Goal: Task Accomplishment & Management: Complete application form

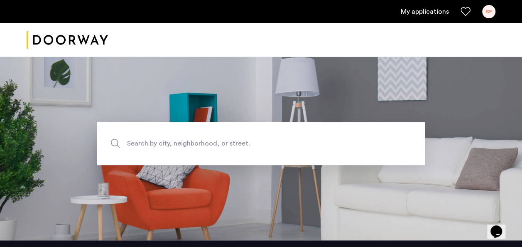
scroll to position [5, 0]
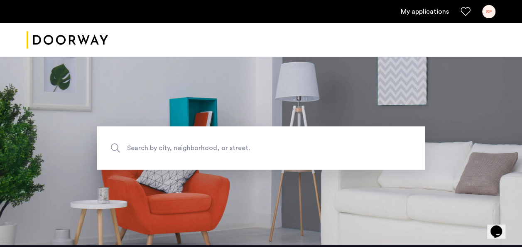
click at [425, 14] on link "My applications" at bounding box center [425, 12] width 48 height 10
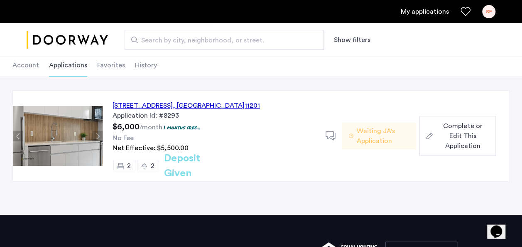
scroll to position [48, 0]
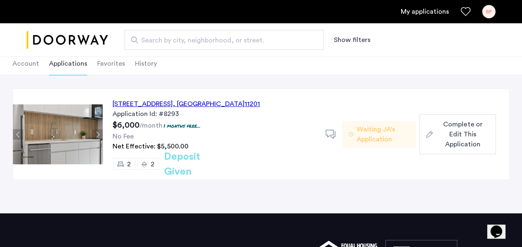
click at [458, 143] on span "Complete or Edit This Application" at bounding box center [462, 134] width 53 height 30
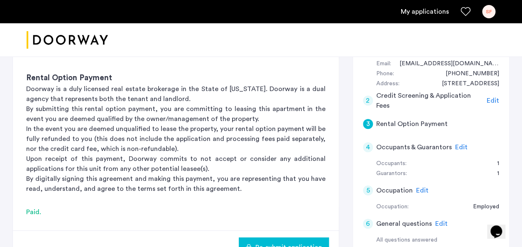
scroll to position [170, 0]
click at [461, 144] on span "Edit" at bounding box center [462, 146] width 12 height 7
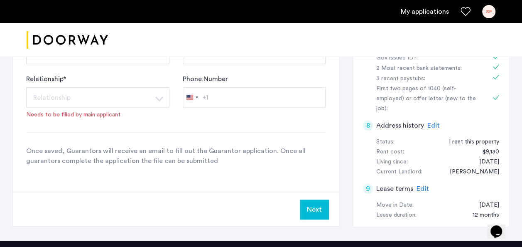
scroll to position [407, 0]
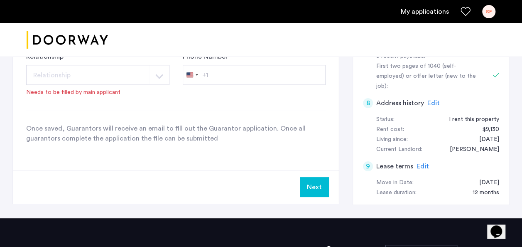
click at [318, 188] on button "Next" at bounding box center [314, 187] width 29 height 20
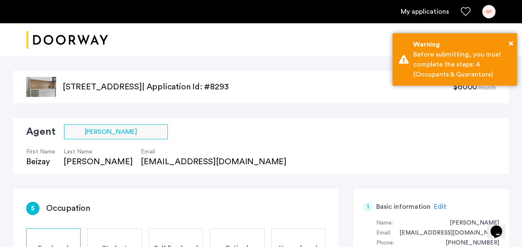
scroll to position [32, 0]
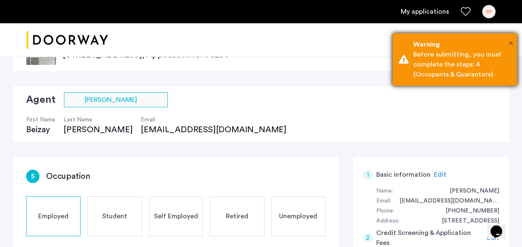
click at [509, 40] on span "×" at bounding box center [511, 43] width 5 height 8
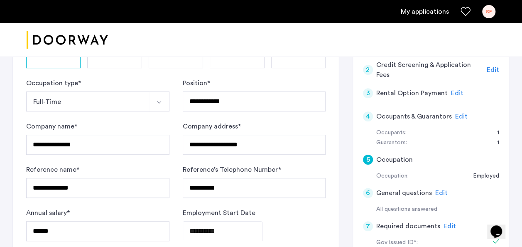
scroll to position [200, 0]
click at [392, 160] on h5 "Occupation" at bounding box center [395, 159] width 37 height 10
click at [393, 174] on div "Occupation:" at bounding box center [393, 176] width 32 height 10
click at [453, 113] on div "4 Occupants & Guarantors Edit" at bounding box center [431, 115] width 136 height 23
click at [456, 114] on span "Edit" at bounding box center [462, 116] width 12 height 7
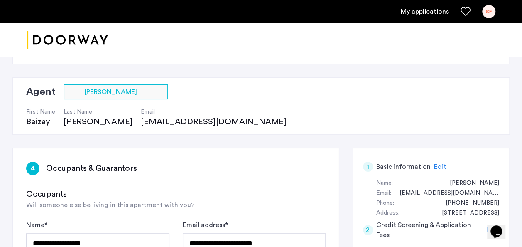
scroll to position [0, 0]
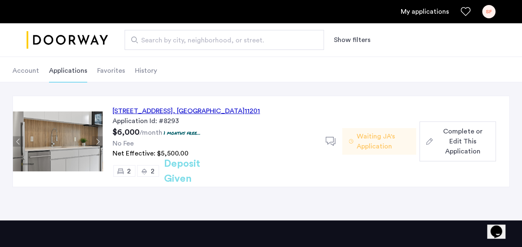
scroll to position [42, 0]
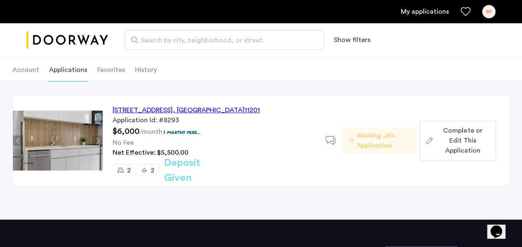
click at [179, 110] on div "[STREET_ADDRESS]" at bounding box center [187, 110] width 148 height 10
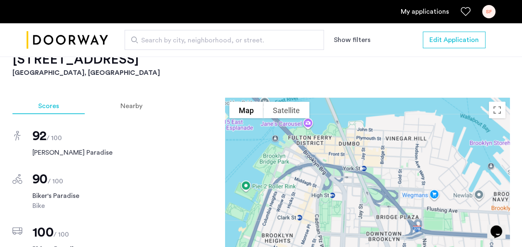
scroll to position [837, 0]
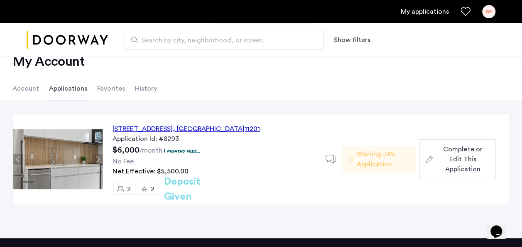
scroll to position [23, 0]
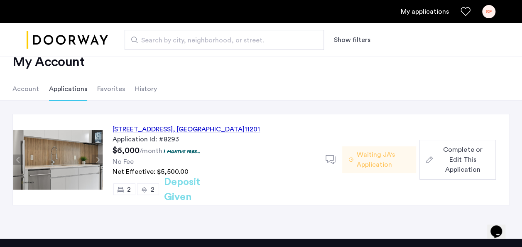
click at [219, 131] on div "[STREET_ADDRESS]" at bounding box center [187, 129] width 148 height 10
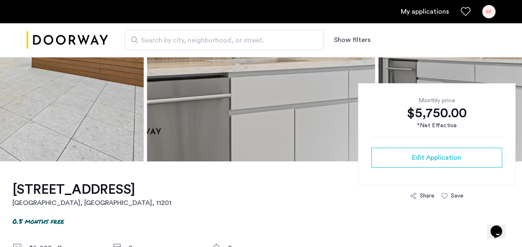
scroll to position [145, 0]
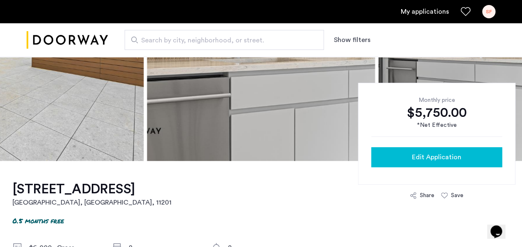
click at [403, 165] on button "Edit Application" at bounding box center [437, 157] width 131 height 20
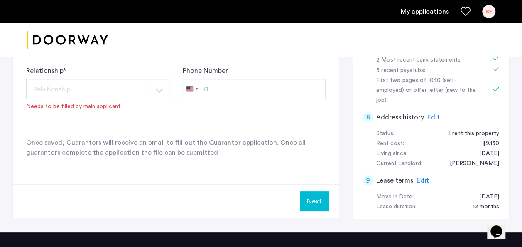
scroll to position [396, 0]
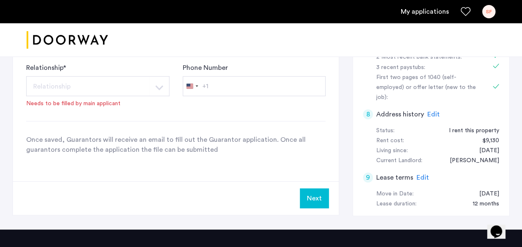
click at [308, 189] on button "Next" at bounding box center [314, 198] width 29 height 20
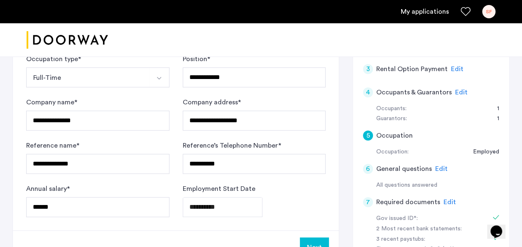
scroll to position [224, 0]
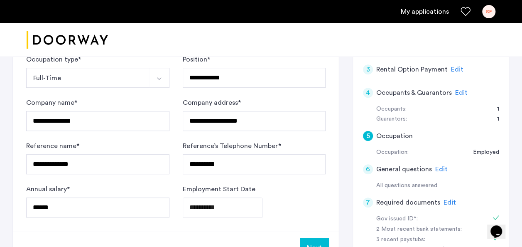
click at [462, 89] on span "Edit" at bounding box center [462, 92] width 12 height 7
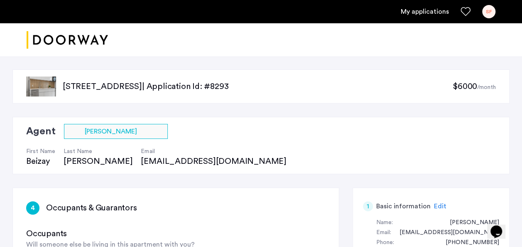
scroll to position [0, 0]
click at [428, 15] on link "My applications" at bounding box center [425, 12] width 48 height 10
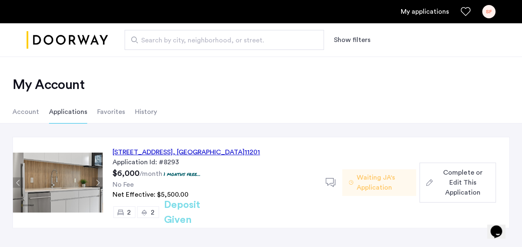
click at [328, 188] on div at bounding box center [334, 182] width 17 height 17
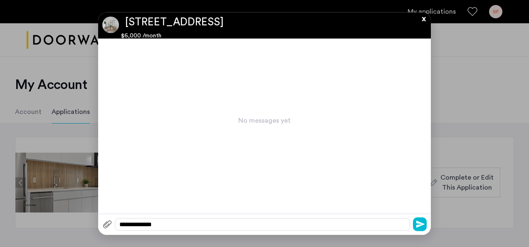
click at [423, 21] on button "x" at bounding box center [421, 16] width 12 height 9
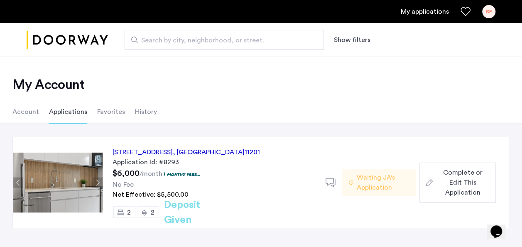
click at [456, 178] on span "Complete or Edit This Application" at bounding box center [462, 182] width 53 height 30
